Goal: Check status: Check status

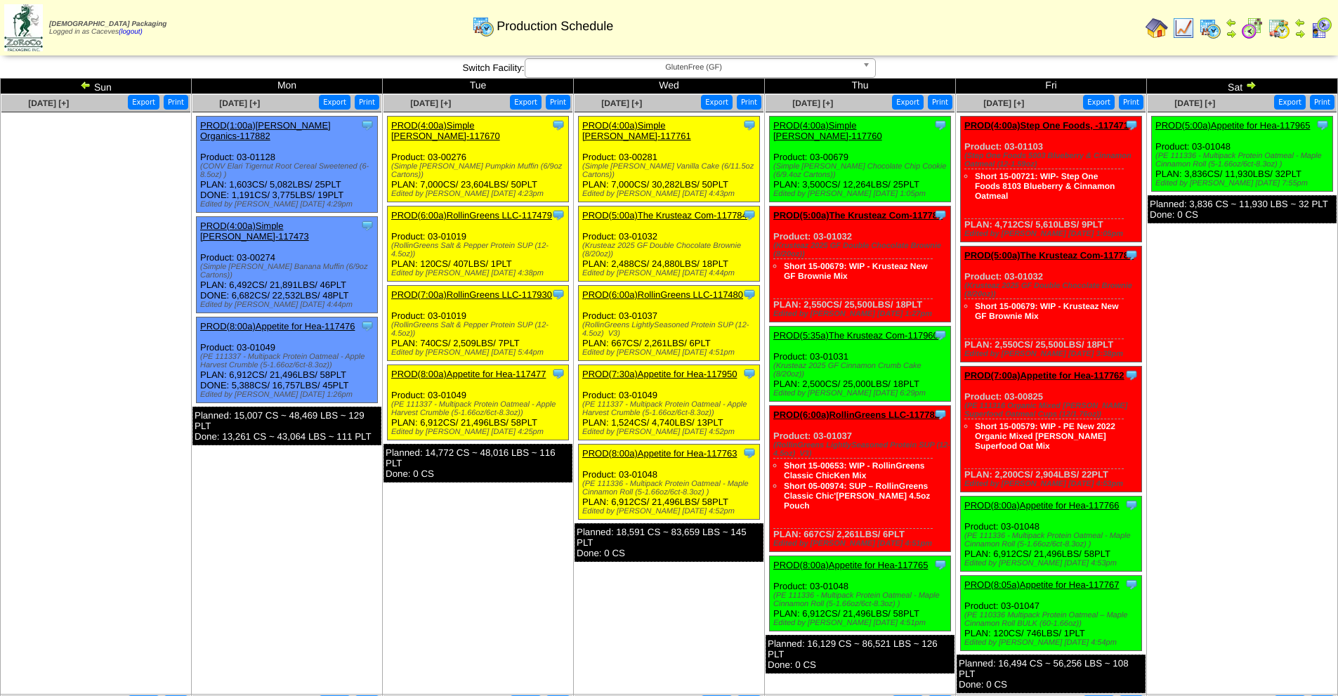
drag, startPoint x: 545, startPoint y: 156, endPoint x: 391, endPoint y: 157, distance: 153.8
click at [391, 162] on div "(Simple [PERSON_NAME] Pumpkin Muffin (6/9oz Cartons))" at bounding box center [479, 170] width 177 height 17
copy div "(Simple Mills Pumpkin Muffin (6/9oz Cartons)"
drag, startPoint x: 520, startPoint y: 393, endPoint x: 391, endPoint y: 384, distance: 128.8
click at [391, 400] on div "(PE 111337 - Multipack Protein Oatmeal - Apple Harvest Crumble (5-1.66oz/6ct-8.…" at bounding box center [479, 408] width 177 height 17
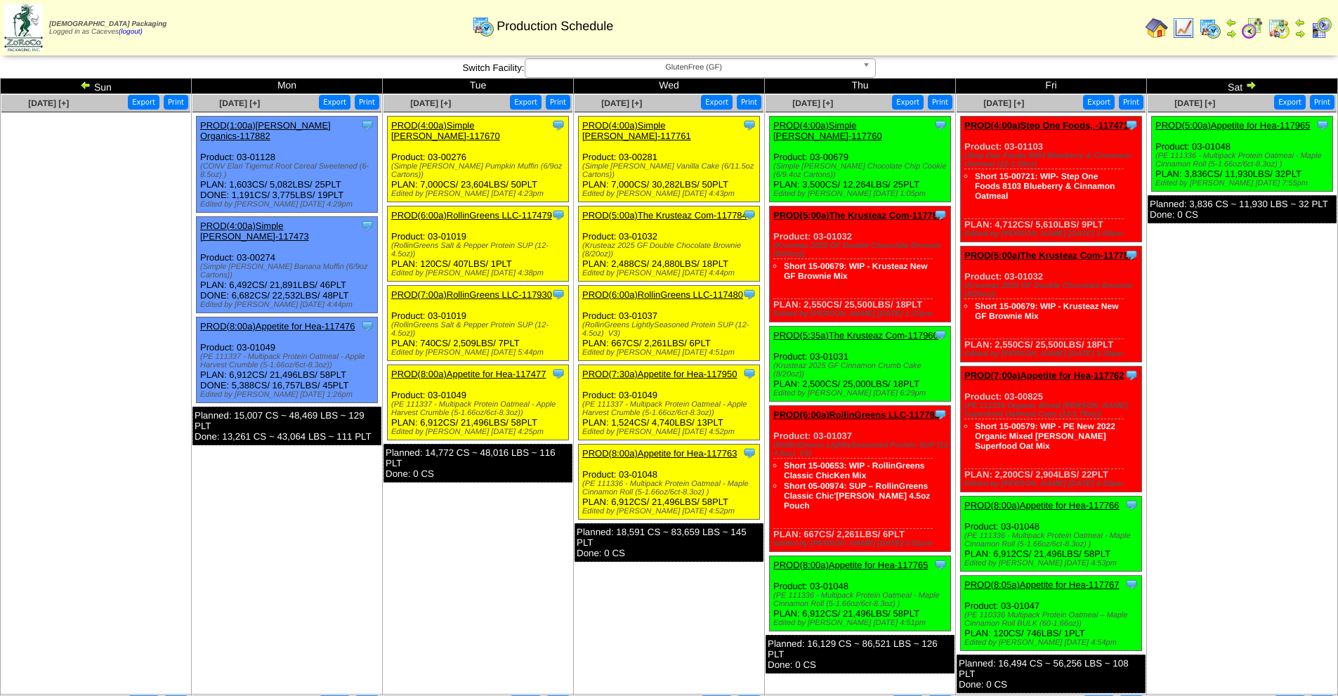
copy div "(PE 111337 - Multipack Protein Oatmeal - Apple Harvest Crumble (5-1.66oz/6ct-8.…"
